Goal: Obtain resource: Obtain resource

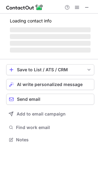
scroll to position [149, 98]
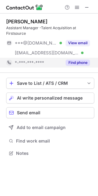
click at [75, 62] on button "Find phone" at bounding box center [77, 63] width 24 height 6
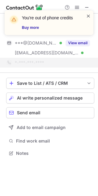
click at [86, 14] on span at bounding box center [88, 16] width 5 height 6
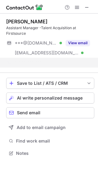
click at [84, 7] on div "You're out of phone credits Buy more" at bounding box center [49, 25] width 98 height 42
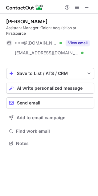
click at [86, 3] on div at bounding box center [49, 7] width 98 height 14
click at [86, 5] on span at bounding box center [86, 7] width 5 height 5
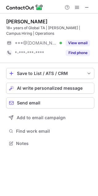
scroll to position [139, 98]
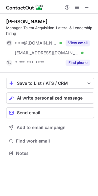
scroll to position [149, 98]
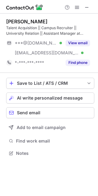
scroll to position [149, 98]
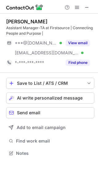
scroll to position [149, 98]
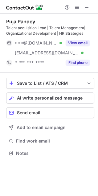
scroll to position [149, 98]
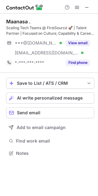
scroll to position [149, 98]
